Goal: Task Accomplishment & Management: Manage account settings

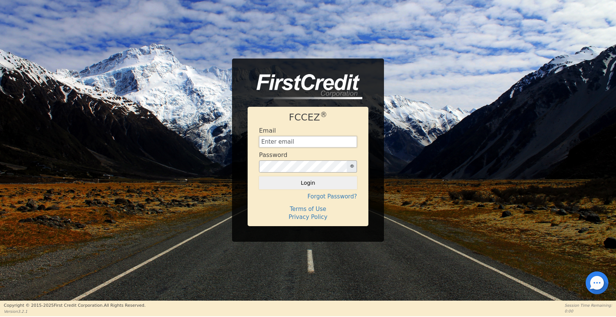
click at [285, 147] on input "text" at bounding box center [308, 141] width 98 height 11
type input "[EMAIL_ADDRESS][DOMAIN_NAME]"
click at [312, 185] on button "Login" at bounding box center [308, 182] width 98 height 13
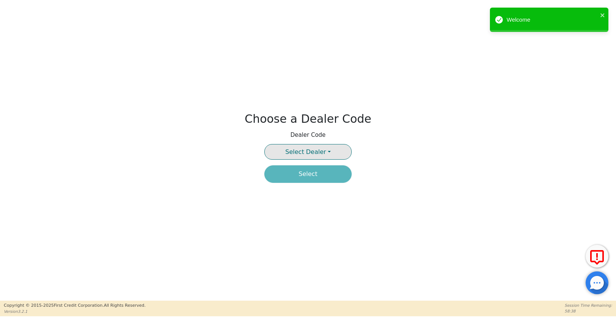
click at [318, 154] on span "Select Dealer" at bounding box center [305, 151] width 41 height 7
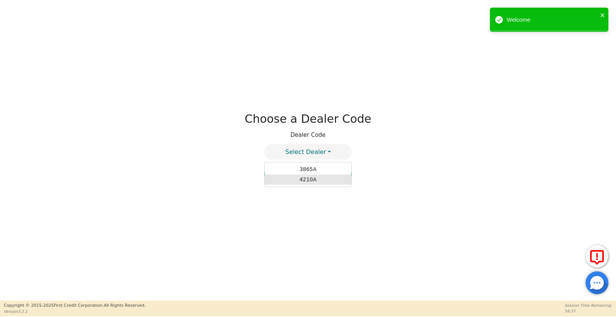
click at [310, 181] on link "4210A" at bounding box center [308, 179] width 87 height 10
click at [310, 175] on button "Select" at bounding box center [307, 173] width 87 height 17
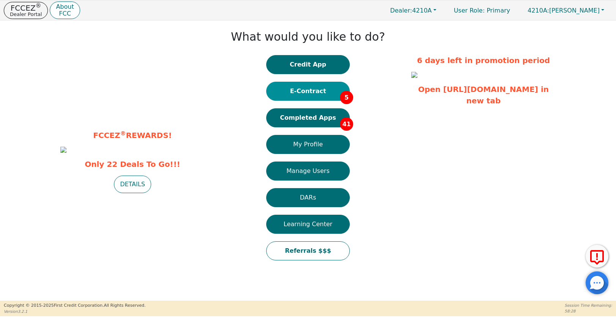
click at [313, 90] on button "E-Contract 5" at bounding box center [308, 91] width 84 height 19
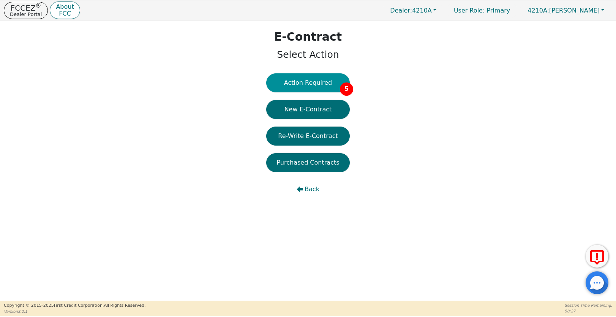
click at [323, 86] on button "Action Required 5" at bounding box center [308, 82] width 84 height 19
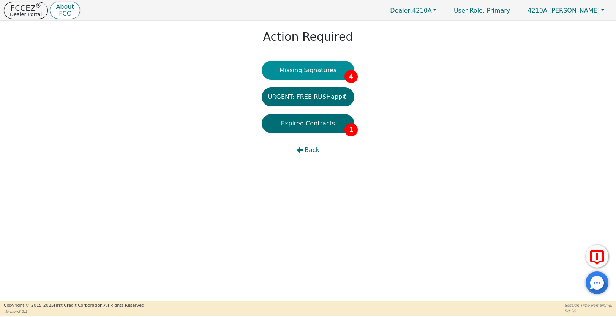
click at [315, 75] on button "Missing Signatures 4" at bounding box center [308, 70] width 93 height 19
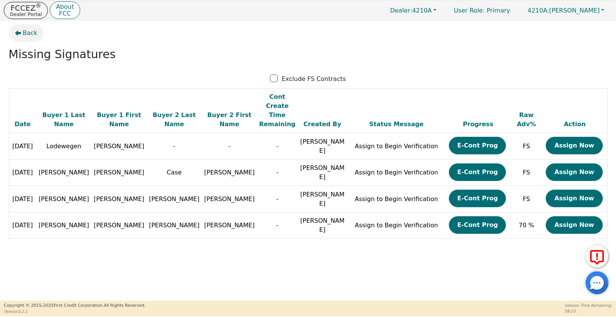
click at [29, 36] on span "Back" at bounding box center [30, 32] width 15 height 9
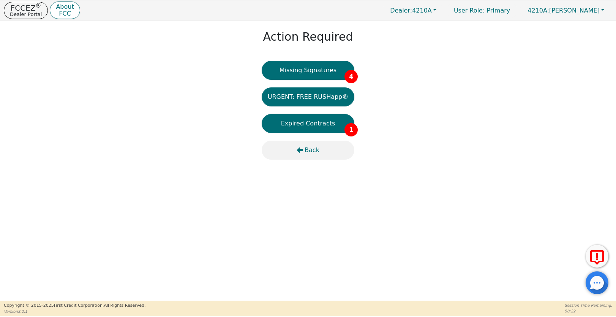
click at [308, 148] on span "Back" at bounding box center [312, 150] width 15 height 9
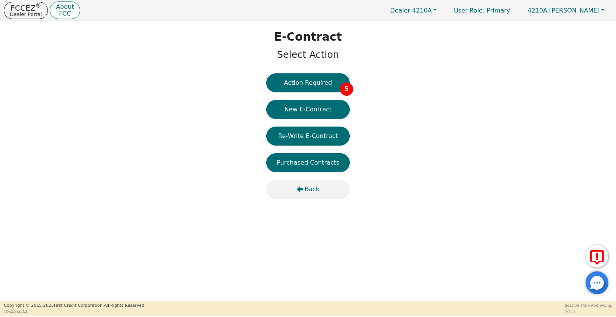
click at [314, 185] on span "Back" at bounding box center [312, 189] width 15 height 9
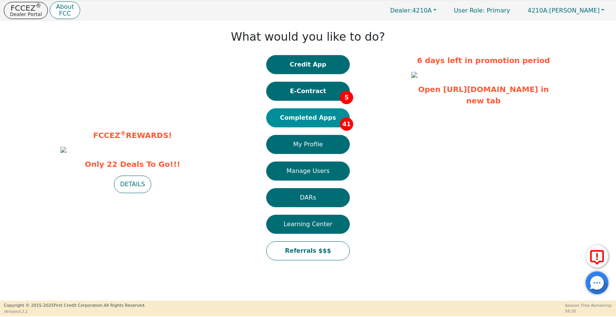
click at [295, 111] on button "Completed Apps 41" at bounding box center [308, 117] width 84 height 19
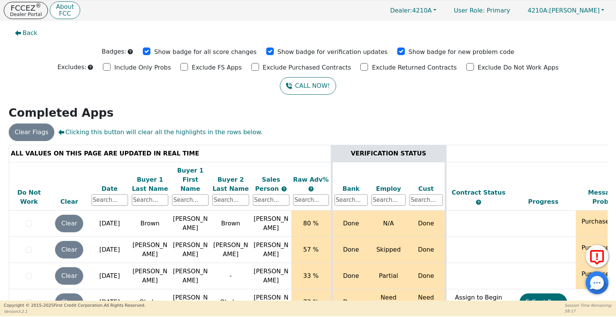
click at [108, 184] on div "Date" at bounding box center [110, 188] width 36 height 9
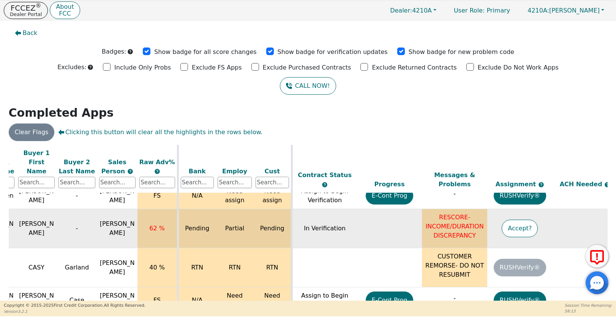
scroll to position [93, 234]
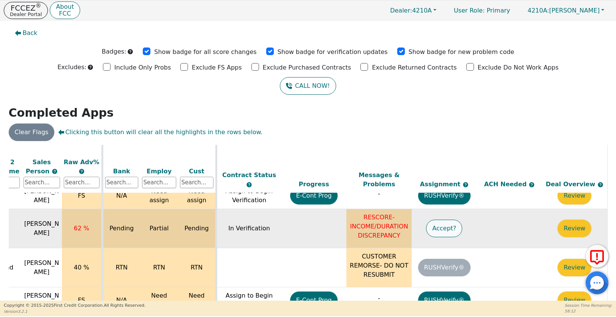
click at [443, 220] on button "Accept?" at bounding box center [444, 228] width 36 height 17
